Goal: Transaction & Acquisition: Purchase product/service

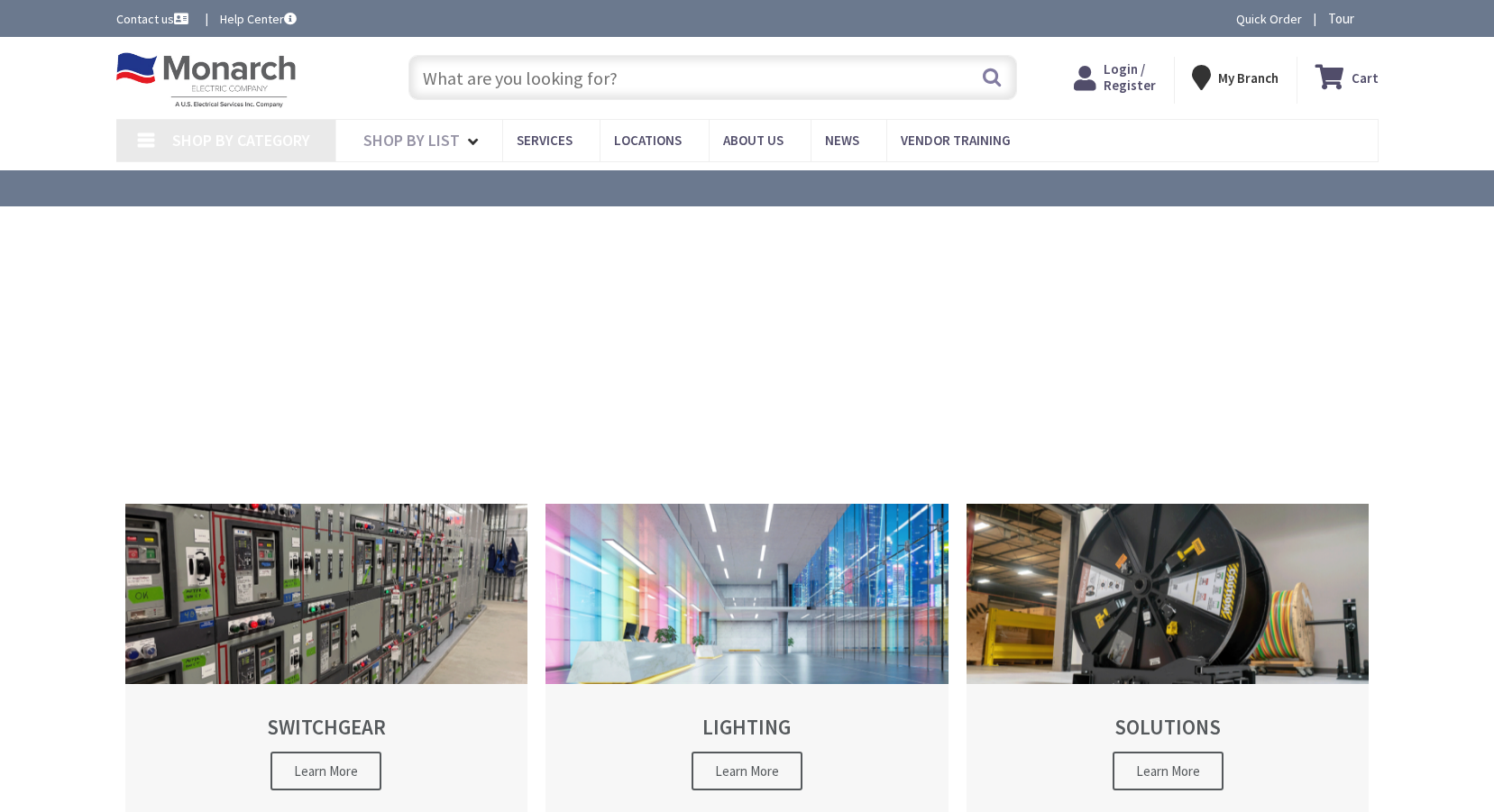
type input "Rose Hill Park, [STREET_ADDRESS][PERSON_NAME]"
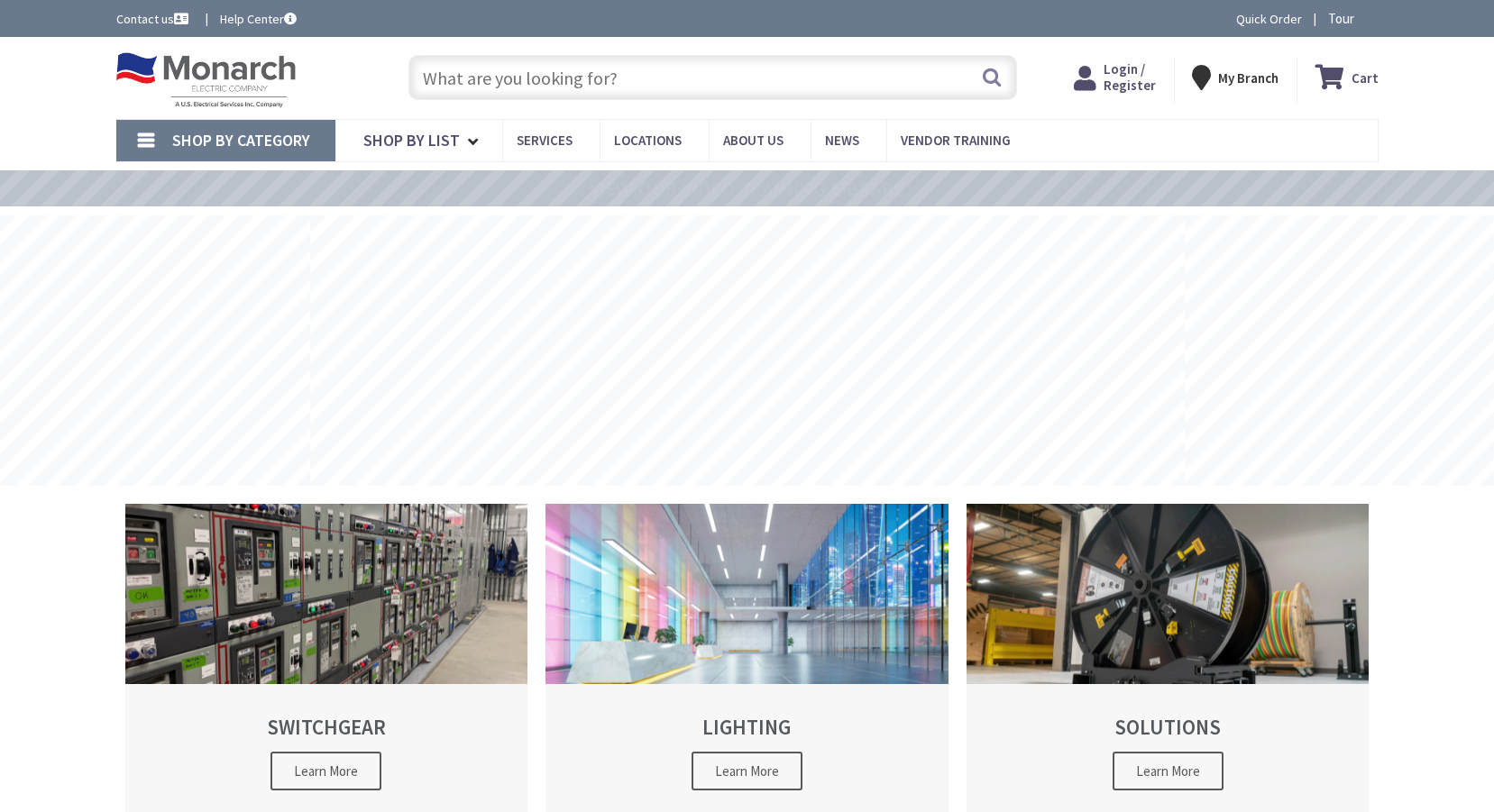
click at [1134, 73] on span "Login / Register" at bounding box center [1130, 76] width 52 height 33
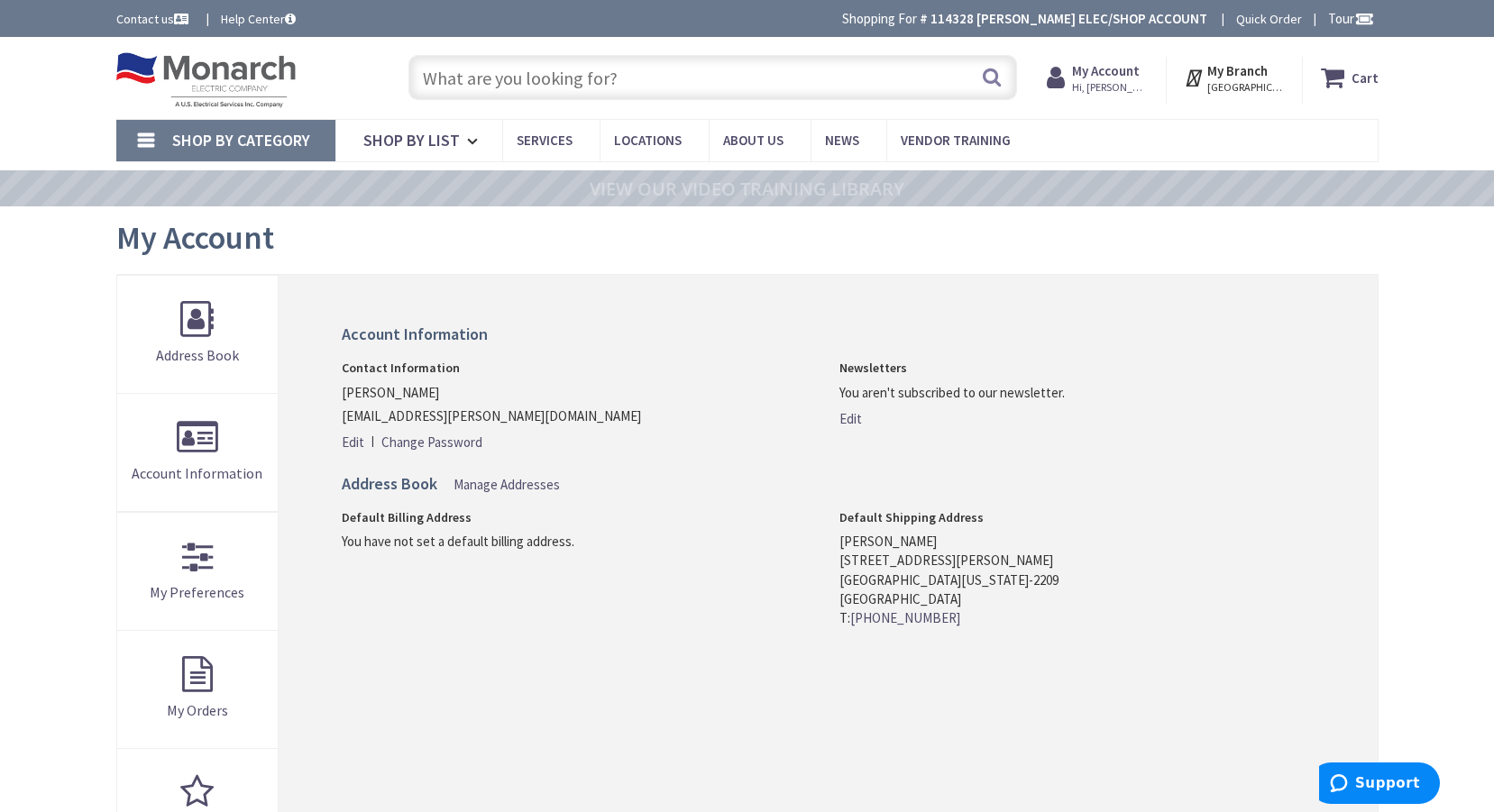
click at [474, 73] on input "text" at bounding box center [712, 77] width 609 height 45
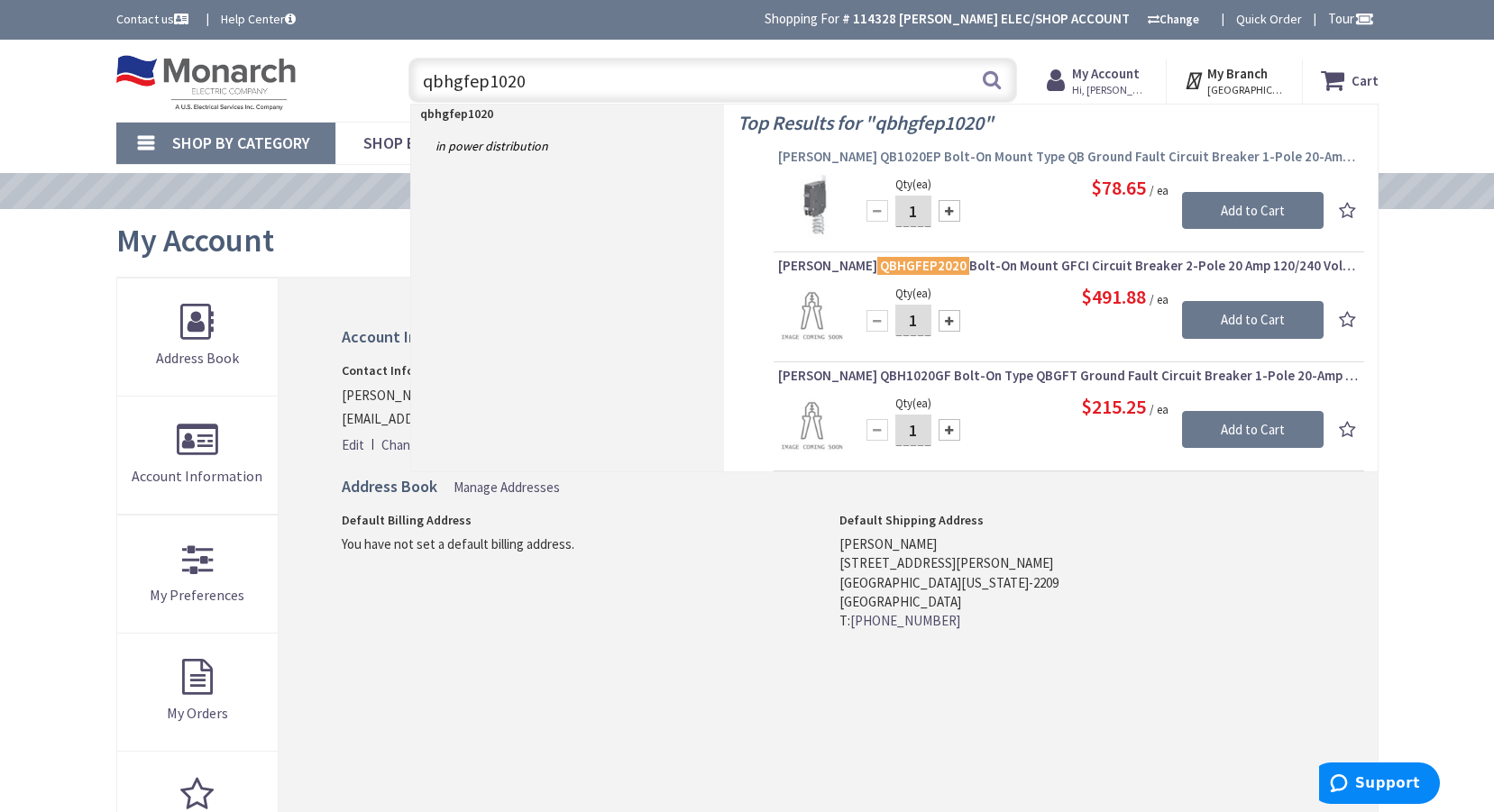
type input "qbhgfep1020"
click at [936, 153] on span "[PERSON_NAME] QB1020EP Bolt-On Mount Type QB Ground Fault Circuit Breaker 1-Pol…" at bounding box center [1069, 157] width 582 height 18
